Goal: Find specific page/section: Find specific page/section

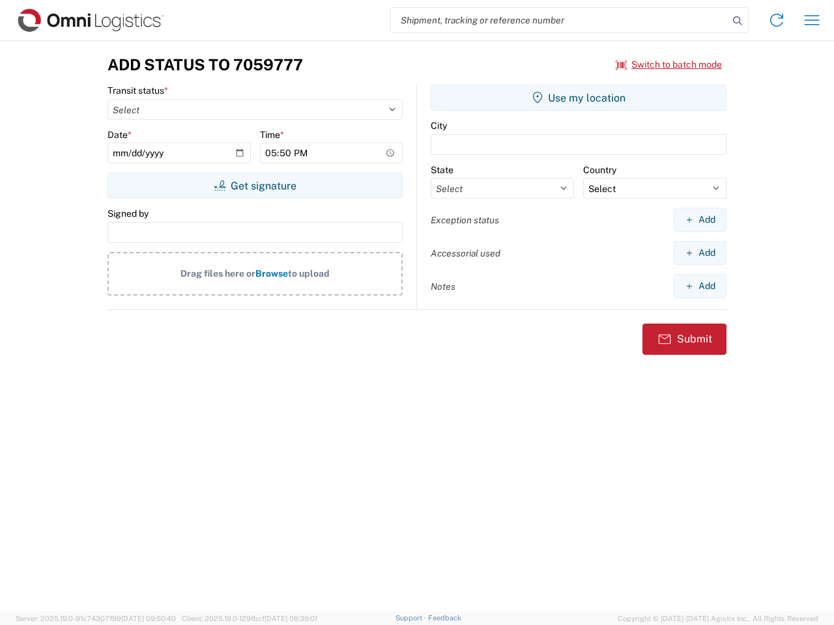
click at [559, 20] on input "search" at bounding box center [559, 20] width 337 height 25
click at [737, 21] on icon at bounding box center [737, 21] width 18 height 18
click at [776, 20] on icon at bounding box center [776, 20] width 21 height 21
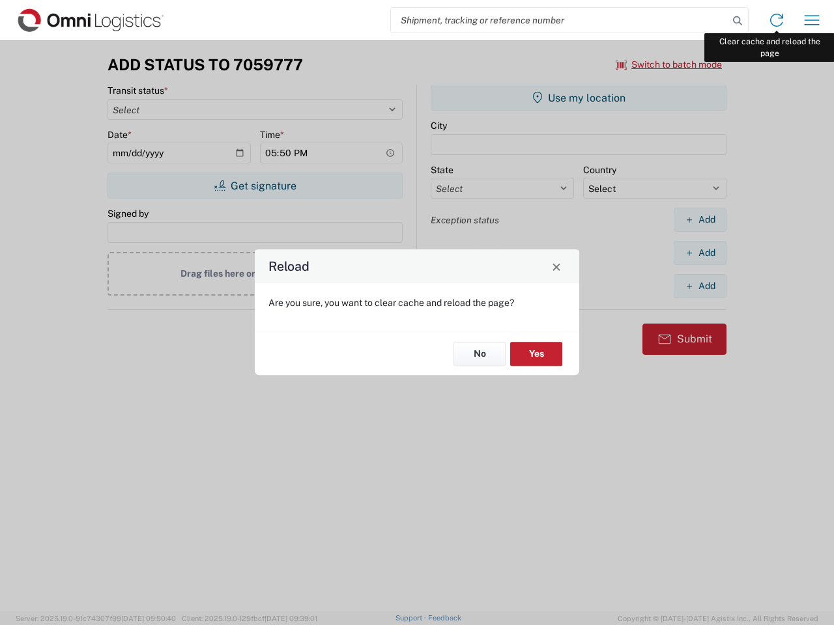
click at [812, 20] on div "Reload Are you sure, you want to clear cache and reload the page? No Yes" at bounding box center [417, 312] width 834 height 625
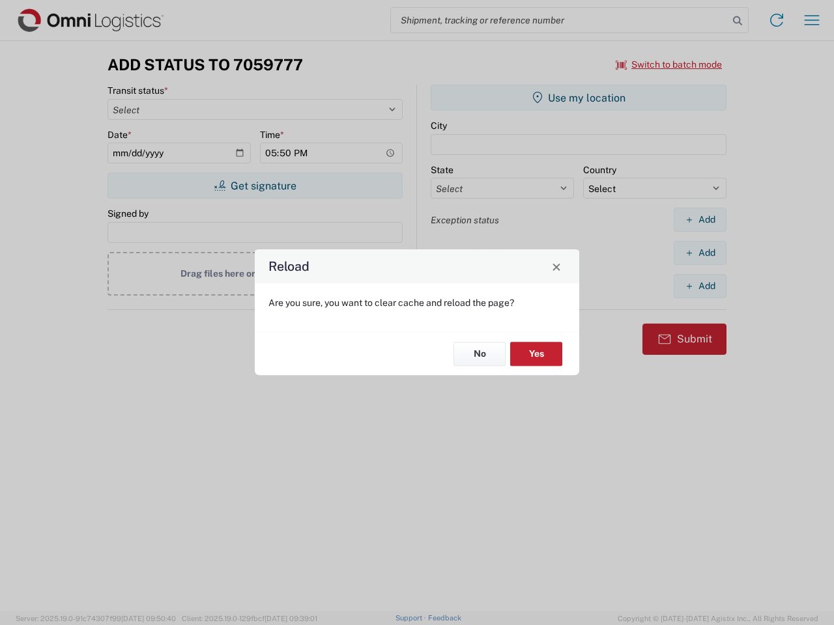
click at [669, 64] on div "Reload Are you sure, you want to clear cache and reload the page? No Yes" at bounding box center [417, 312] width 834 height 625
click at [255, 186] on div "Reload Are you sure, you want to clear cache and reload the page? No Yes" at bounding box center [417, 312] width 834 height 625
click at [578, 98] on div "Reload Are you sure, you want to clear cache and reload the page? No Yes" at bounding box center [417, 312] width 834 height 625
click at [700, 219] on div "Reload Are you sure, you want to clear cache and reload the page? No Yes" at bounding box center [417, 312] width 834 height 625
click at [700, 253] on div "Reload Are you sure, you want to clear cache and reload the page? No Yes" at bounding box center [417, 312] width 834 height 625
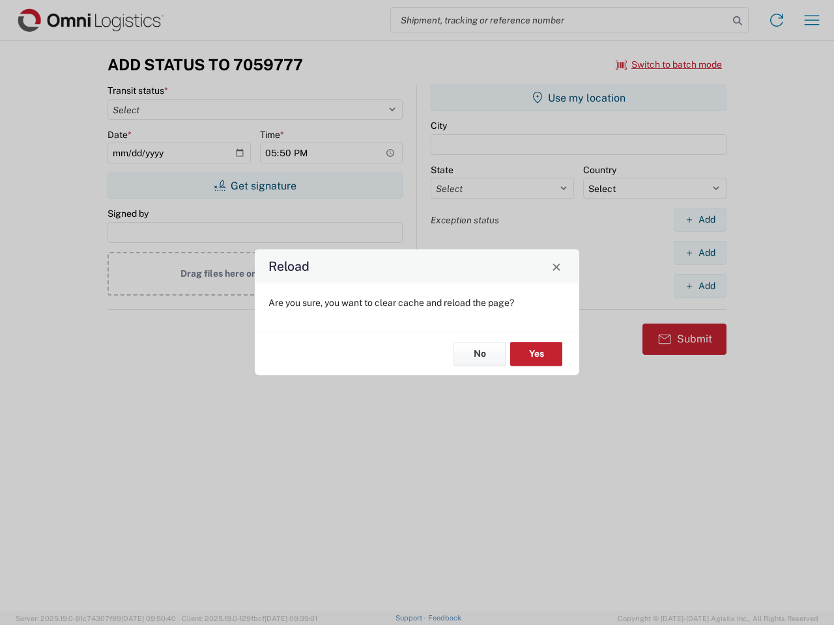
click at [700, 286] on div "Reload Are you sure, you want to clear cache and reload the page? No Yes" at bounding box center [417, 312] width 834 height 625
